Goal: Task Accomplishment & Management: Complete application form

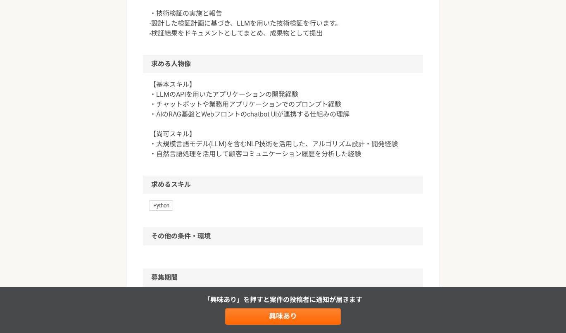
scroll to position [390, 0]
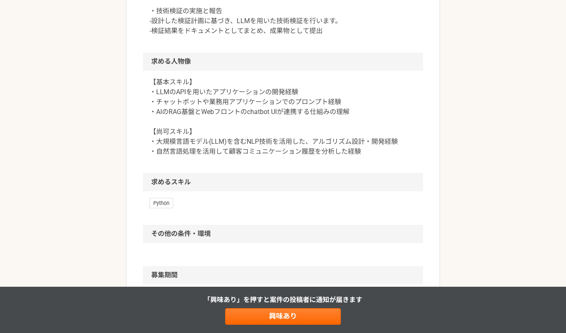
click at [266, 135] on p "【基本スキル】 ・LLMのAPIを用いたアプリケーションの開発経験 ・チャットボットや業務用アプリケーションでのプロンプト経験 ・AIのRAG基盤とWebフロ…" at bounding box center [282, 116] width 267 height 79
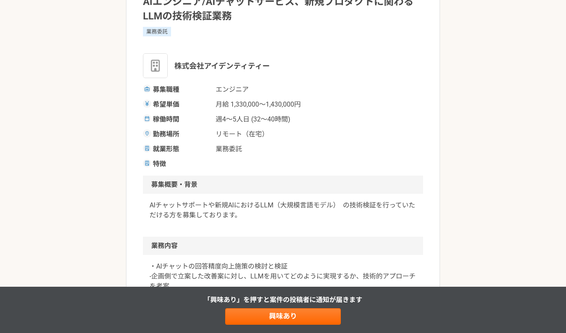
scroll to position [0, 0]
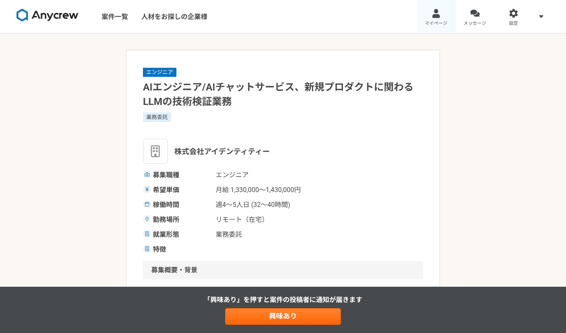
click at [431, 14] on div at bounding box center [435, 13] width 9 height 9
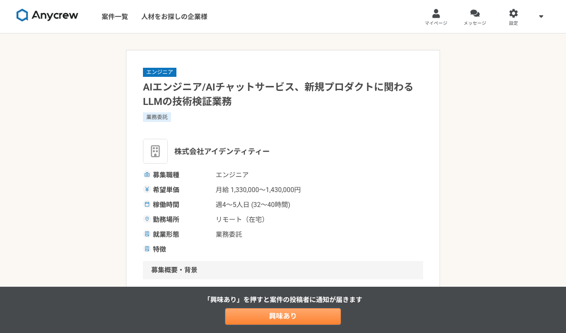
click at [323, 315] on link "興味あり" at bounding box center [283, 316] width 116 height 17
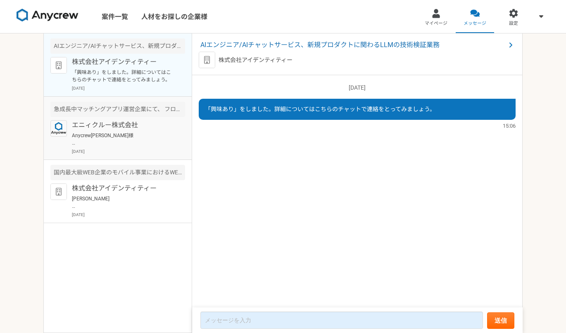
click at [106, 125] on p "エニィクルー株式会社" at bounding box center [123, 125] width 102 height 10
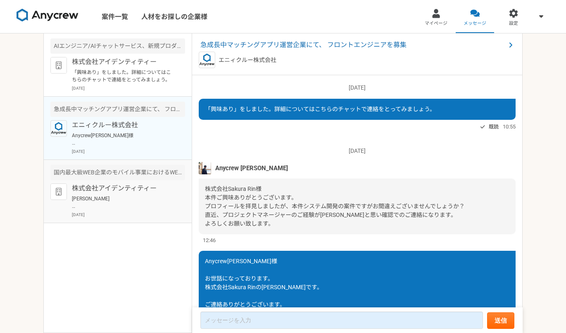
click at [95, 189] on p "株式会社アイデンティティー" at bounding box center [123, 188] width 102 height 10
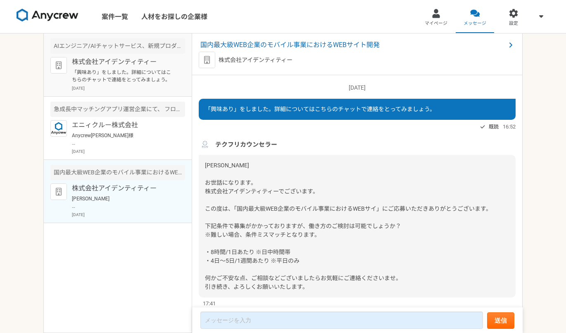
click at [111, 76] on p "「興味あり」をしました。詳細についてはこちらのチャットで連絡をとってみましょう。" at bounding box center [123, 76] width 102 height 15
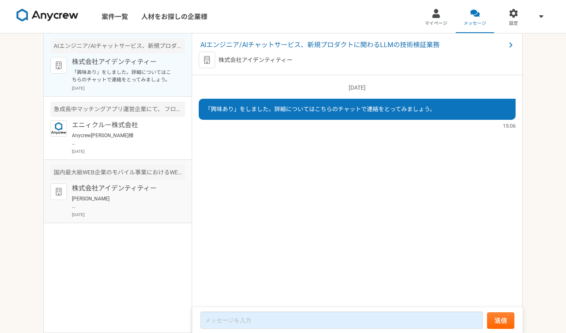
click at [118, 201] on p "[PERSON_NAME] お世話になります。 株式会社アイデンティティー、テクフリカウンセラーでございます。 ご連絡が遅くなり大変申し訳ございません。 選考…" at bounding box center [123, 202] width 102 height 15
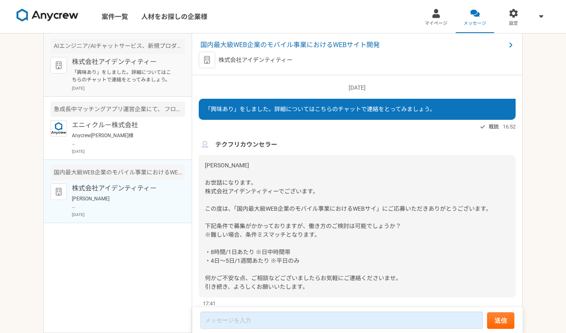
click at [137, 64] on p "株式会社アイデンティティー" at bounding box center [123, 62] width 102 height 10
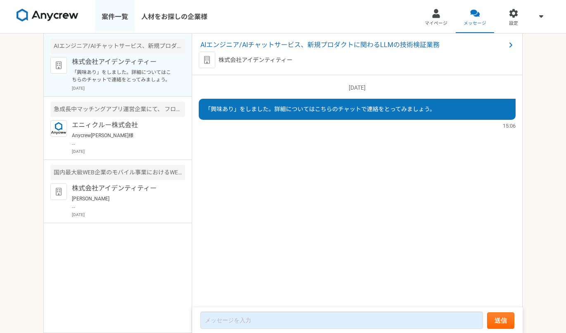
click at [120, 25] on link "案件一覧" at bounding box center [115, 16] width 40 height 33
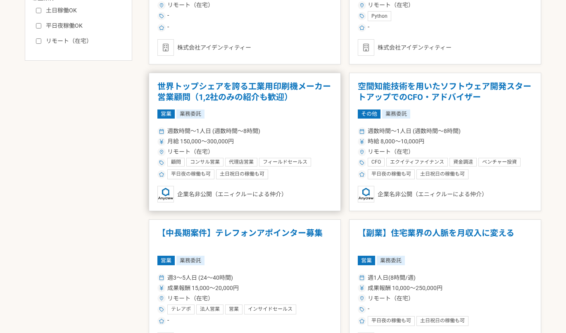
scroll to position [399, 0]
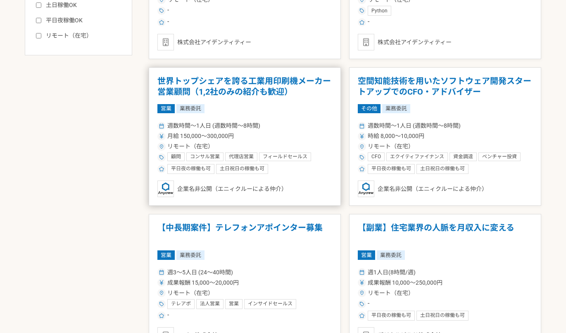
click at [258, 81] on h1 "世界トップシェアを誇る工業用印刷機メーカー　営業顧問（1,2社のみの紹介も歓迎）" at bounding box center [244, 86] width 175 height 21
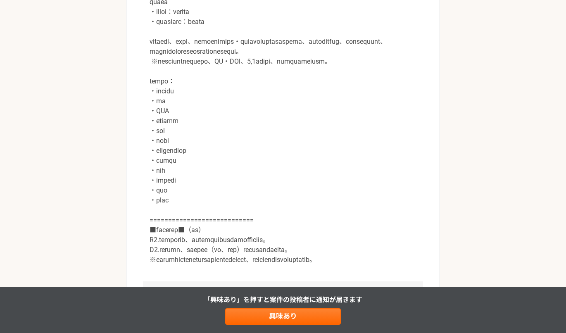
scroll to position [398, 0]
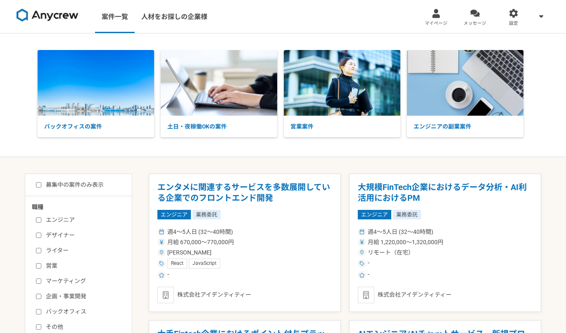
click at [37, 218] on input "エンジニア" at bounding box center [38, 219] width 5 height 5
checkbox input "true"
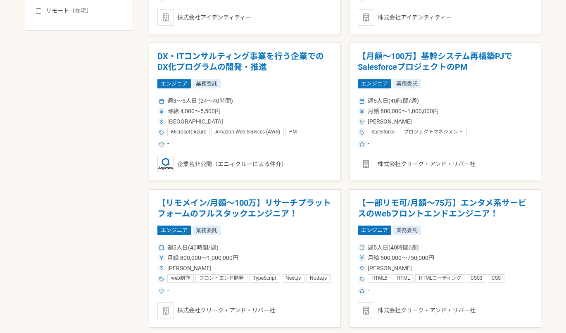
scroll to position [425, 0]
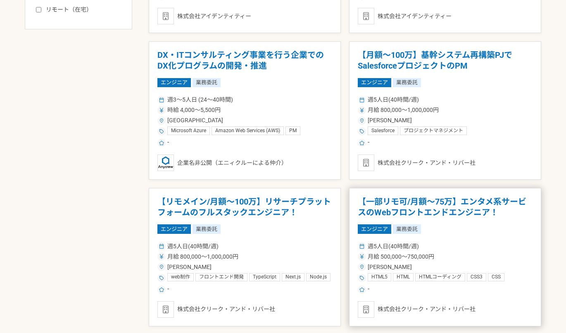
click at [391, 204] on h1 "【一部リモ可/月額～75万】エンタメ系サービスのWebフロントエンドエンジニア！" at bounding box center [444, 206] width 175 height 21
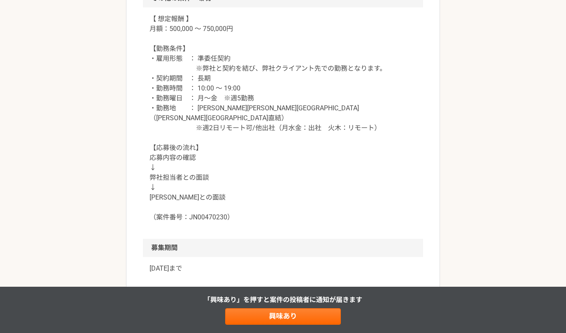
scroll to position [802, 0]
